Goal: Task Accomplishment & Management: Manage account settings

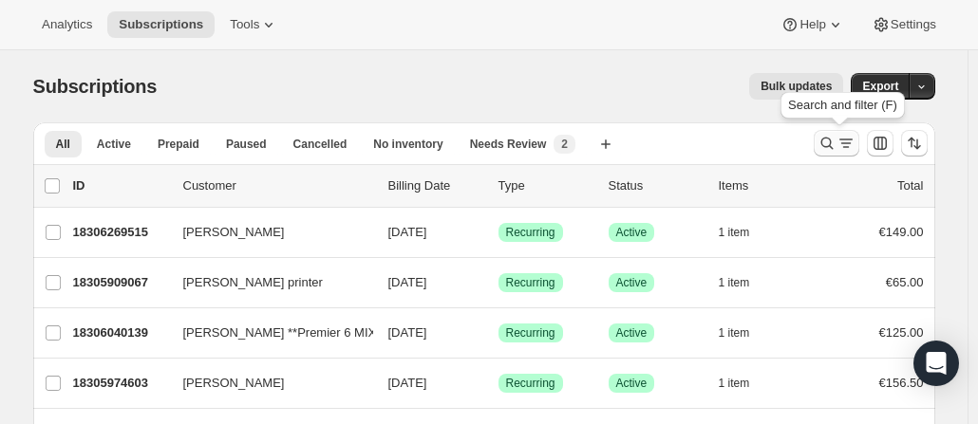
click at [831, 142] on icon "Search and filter results" at bounding box center [826, 143] width 19 height 19
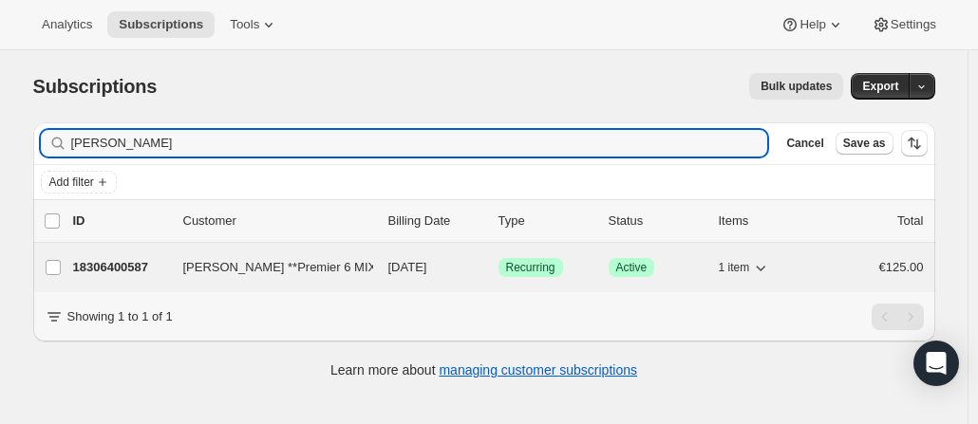
type input "[PERSON_NAME]"
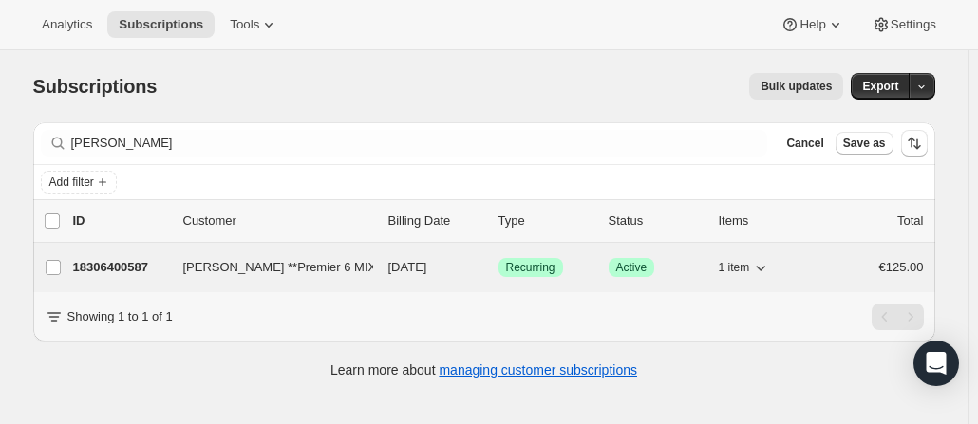
click at [122, 259] on p "18306400587" at bounding box center [120, 267] width 95 height 19
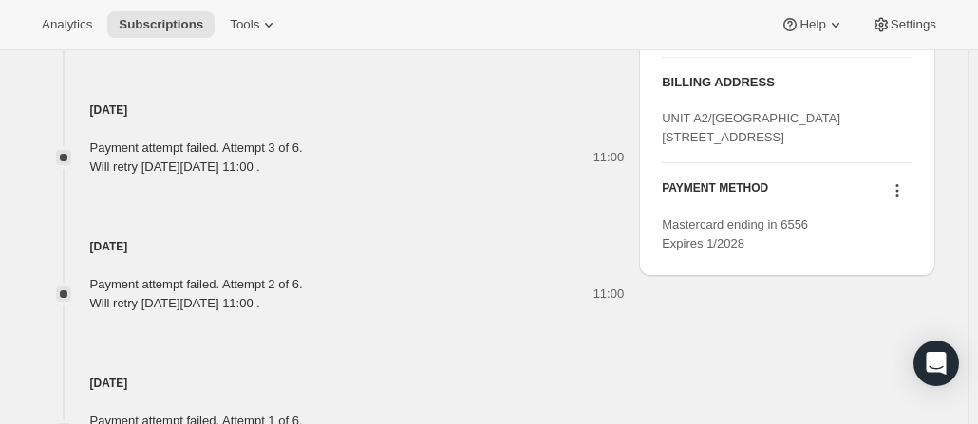
scroll to position [1226, 0]
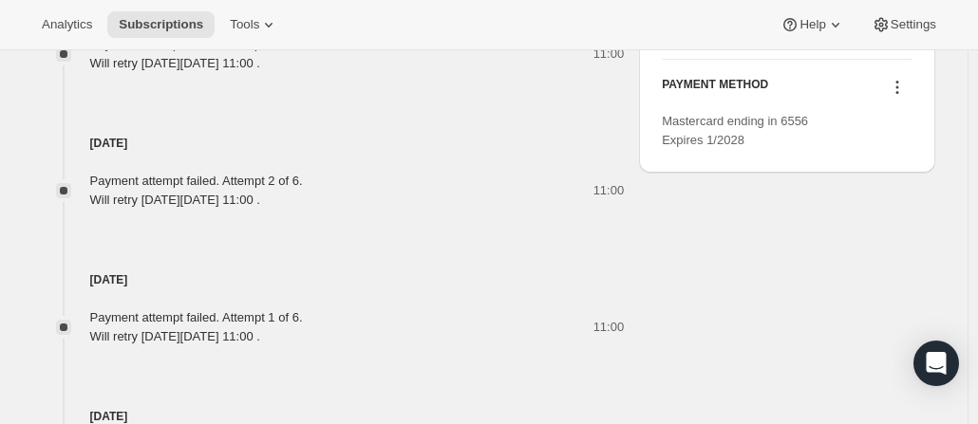
click at [900, 97] on icon at bounding box center [897, 87] width 19 height 19
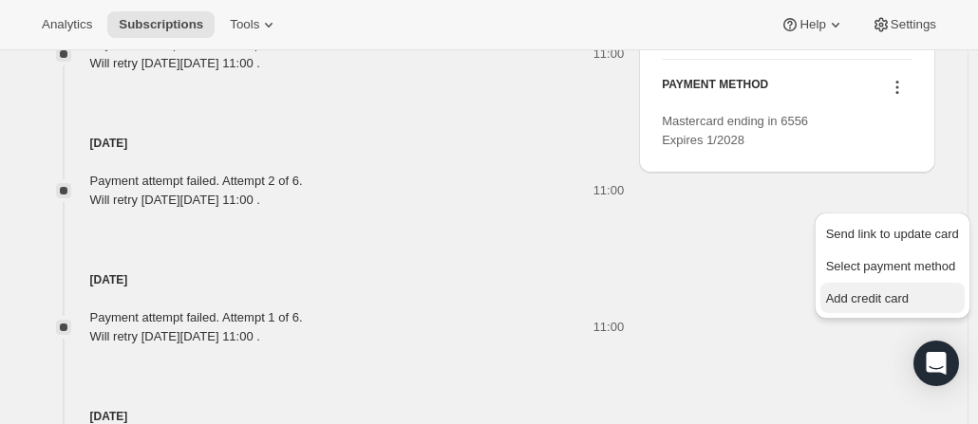
click at [850, 303] on span "Add credit card" at bounding box center [867, 298] width 83 height 14
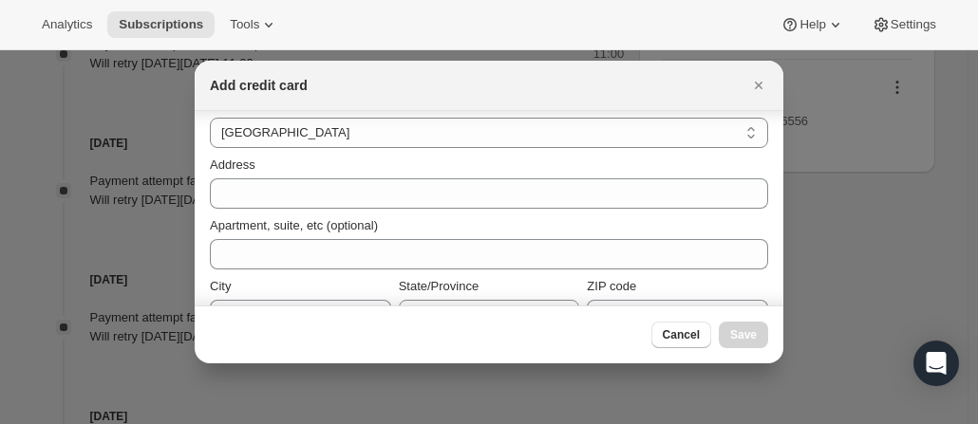
scroll to position [264, 0]
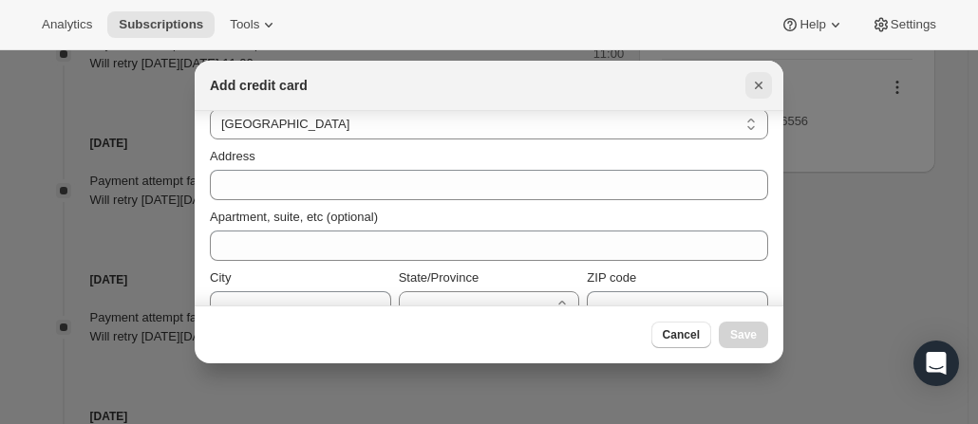
click at [763, 85] on icon "Close" at bounding box center [758, 85] width 19 height 19
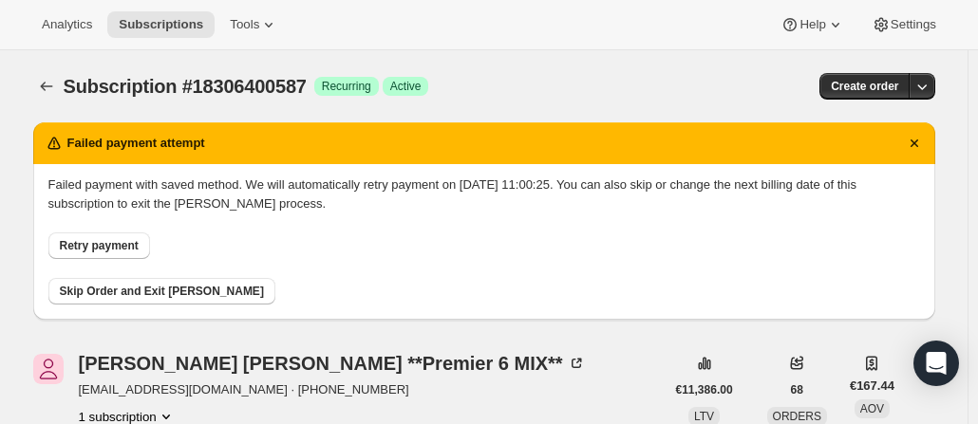
scroll to position [1226, 0]
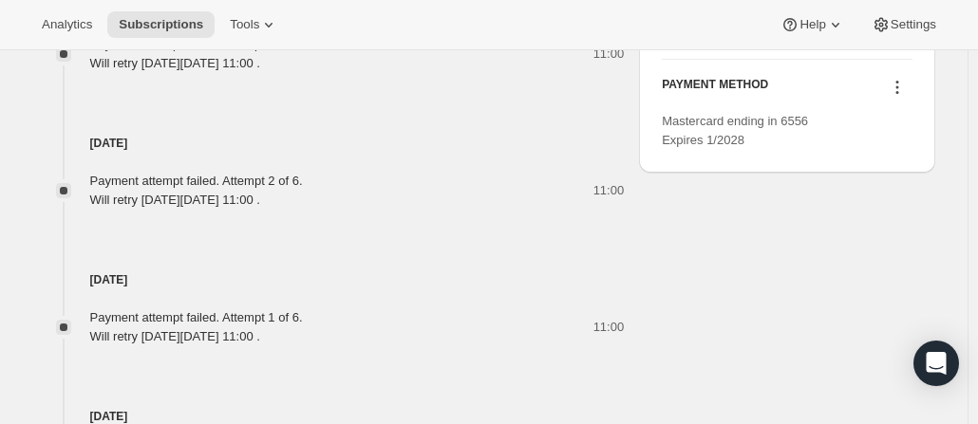
click at [900, 97] on icon at bounding box center [897, 87] width 19 height 19
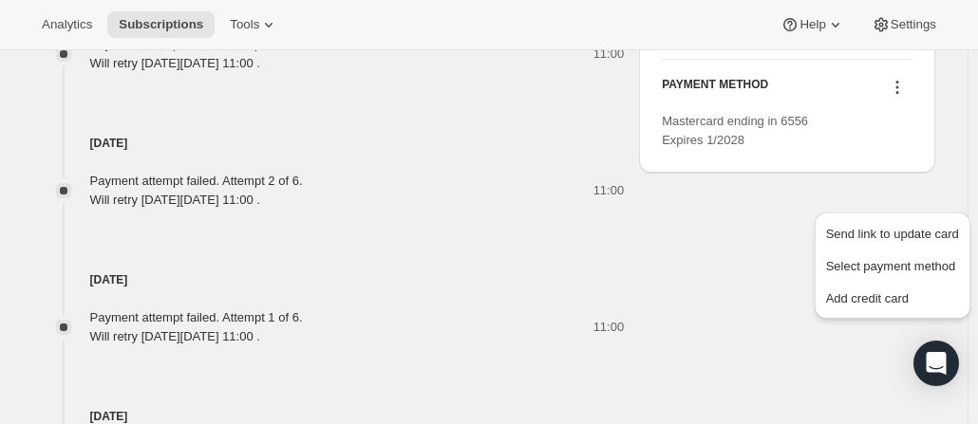
click at [854, 150] on div "PAYMENT METHOD Mastercard ending in 6556 Expires 1/2028" at bounding box center [787, 105] width 250 height 90
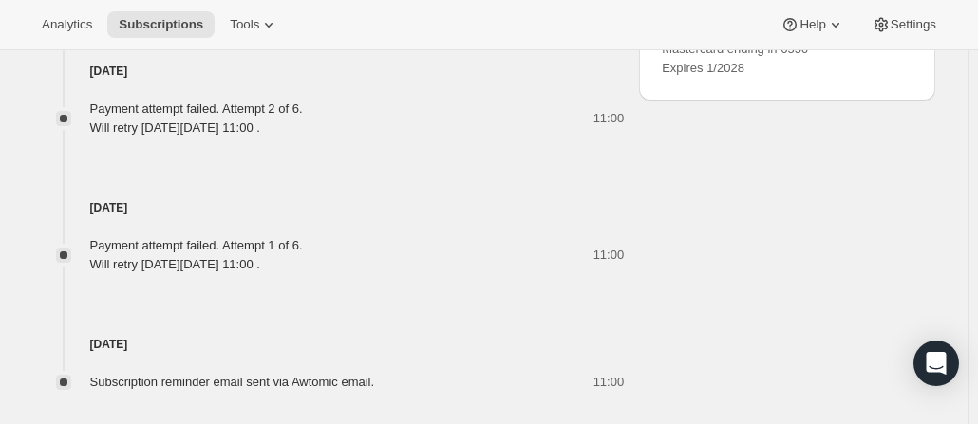
scroll to position [1301, 0]
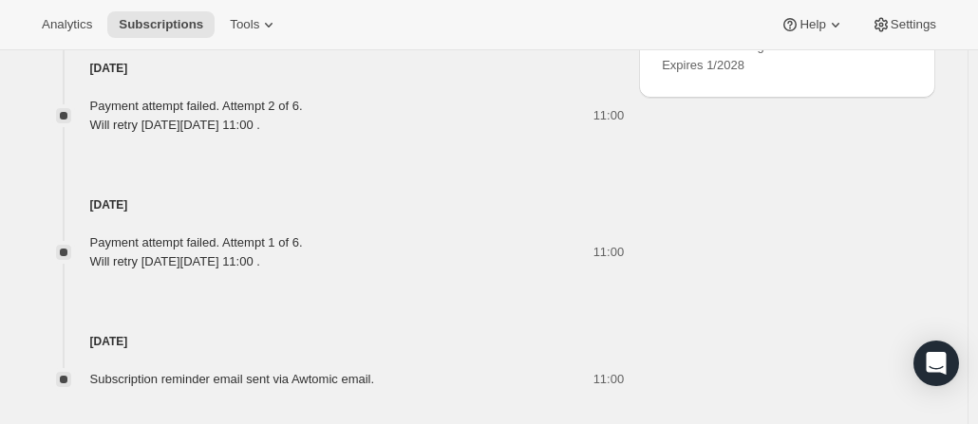
click at [898, 19] on icon at bounding box center [896, 17] width 3 height 3
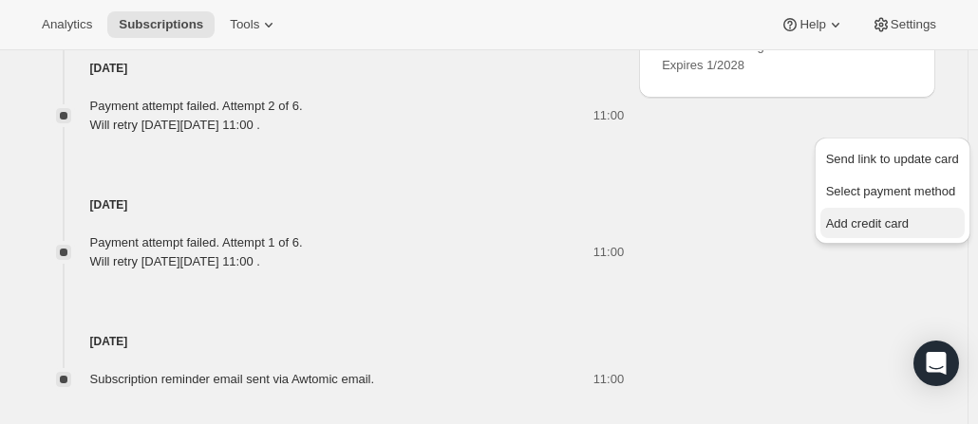
click at [864, 233] on span "Add credit card" at bounding box center [892, 224] width 133 height 19
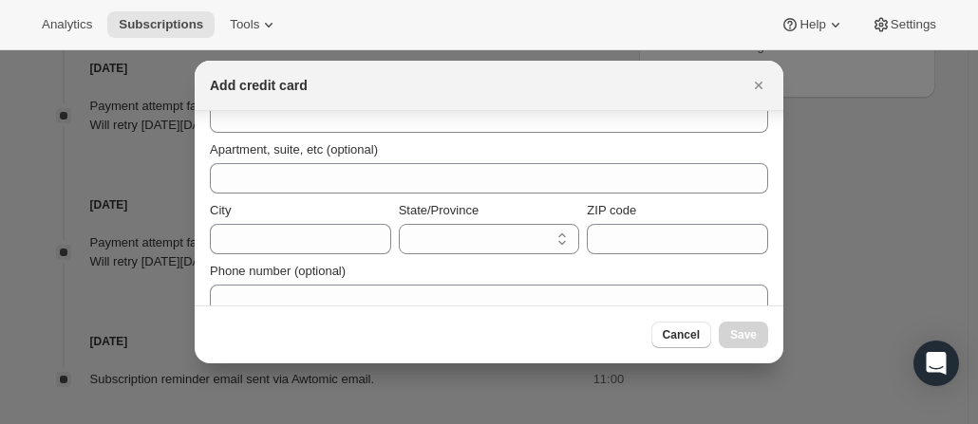
scroll to position [355, 0]
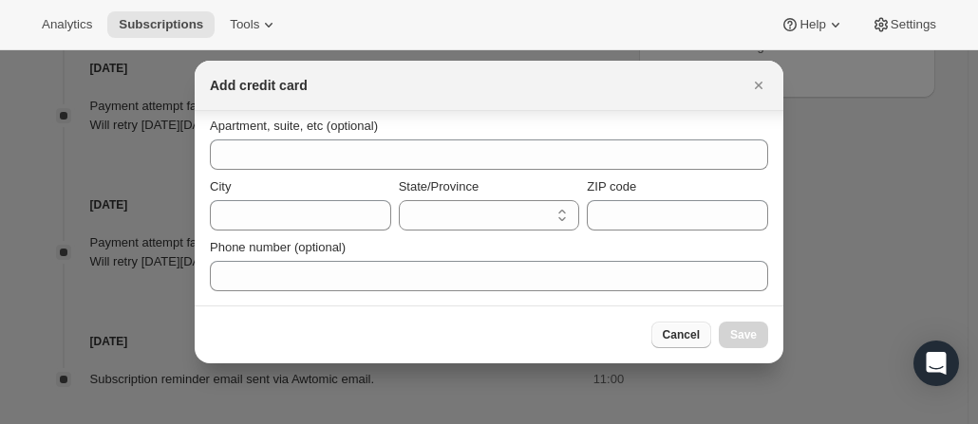
click at [691, 338] on span "Cancel" at bounding box center [681, 335] width 37 height 15
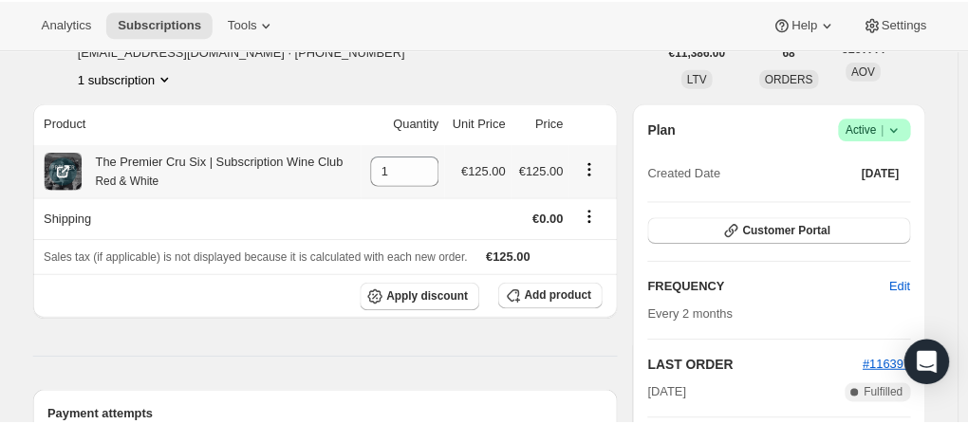
scroll to position [0, 0]
